Goal: Navigation & Orientation: Find specific page/section

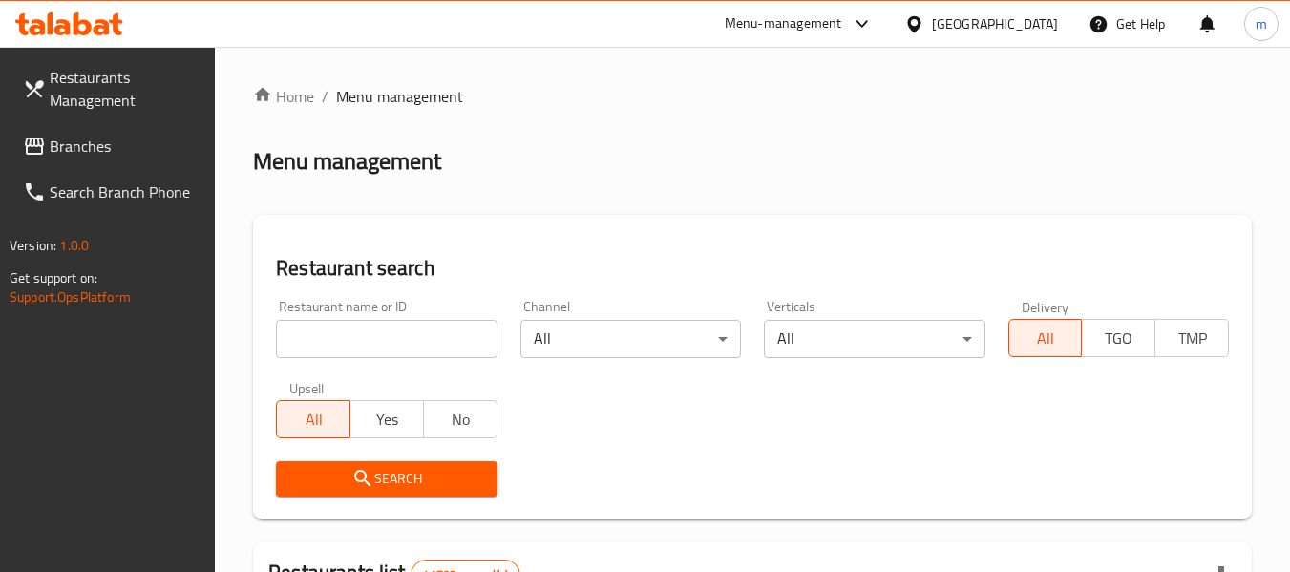
drag, startPoint x: 104, startPoint y: 145, endPoint x: 179, endPoint y: 144, distance: 74.5
click at [104, 145] on span "Branches" at bounding box center [125, 146] width 151 height 23
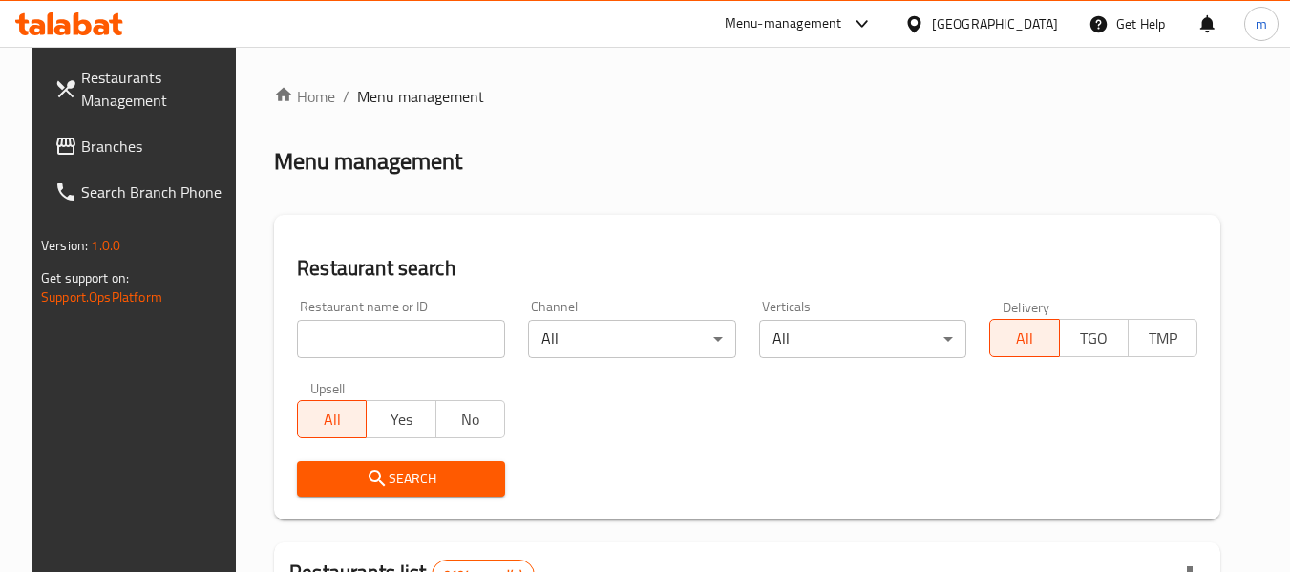
click at [139, 158] on link "Branches" at bounding box center [143, 146] width 208 height 46
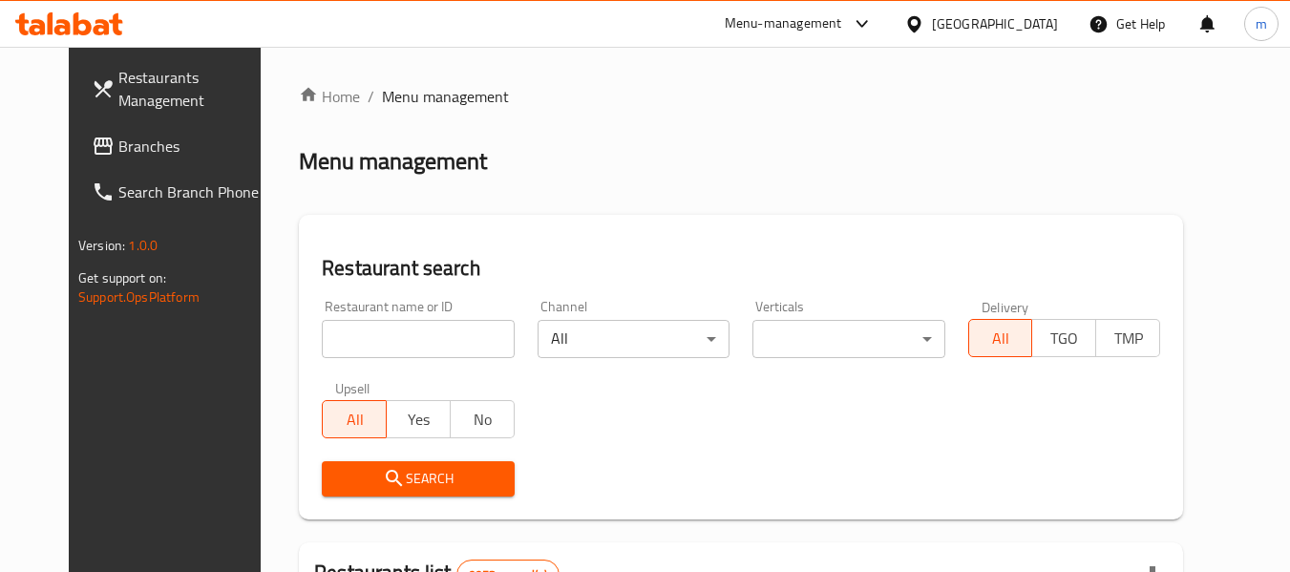
click at [156, 148] on span "Branches" at bounding box center [193, 146] width 151 height 23
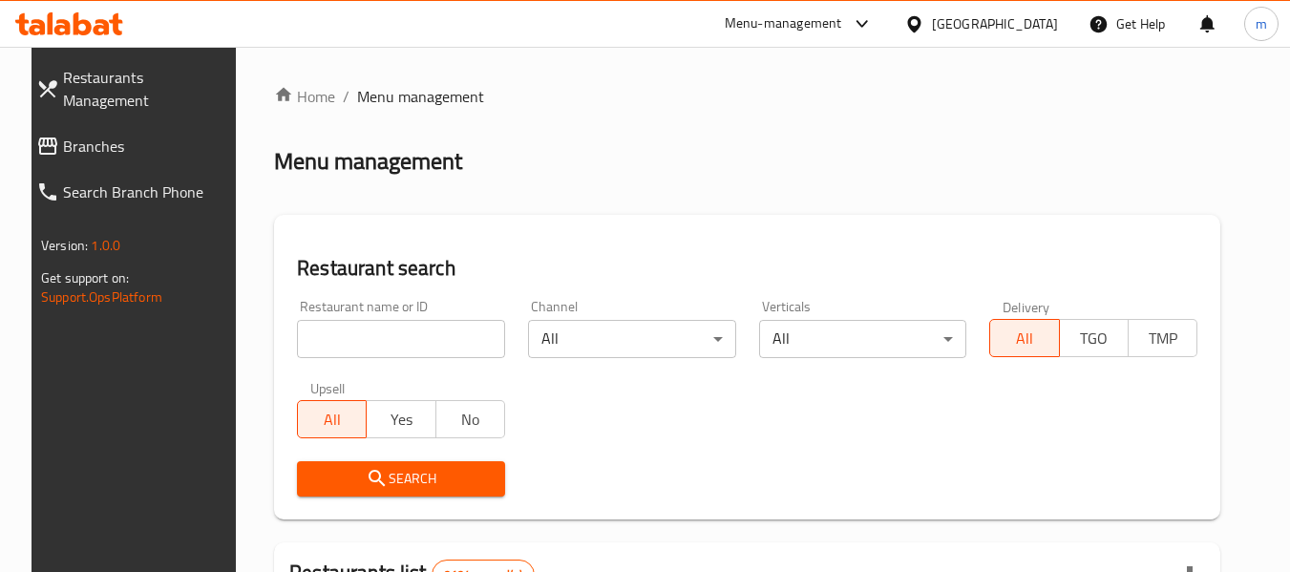
click at [74, 135] on span "Branches" at bounding box center [147, 146] width 169 height 23
click at [98, 135] on span "Branches" at bounding box center [147, 146] width 169 height 23
